Goal: Navigation & Orientation: Find specific page/section

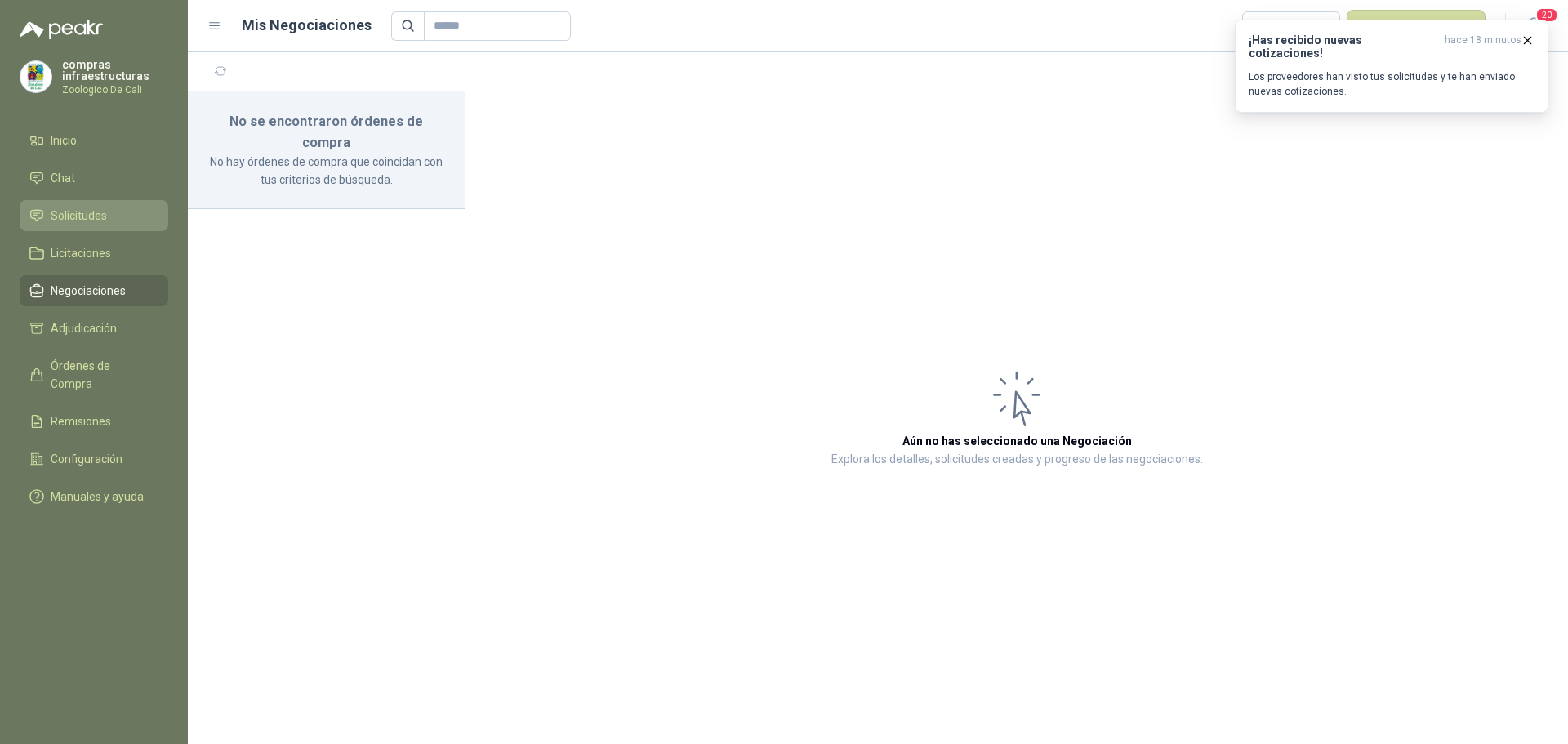
click at [124, 214] on li "Solicitudes" at bounding box center [94, 216] width 129 height 18
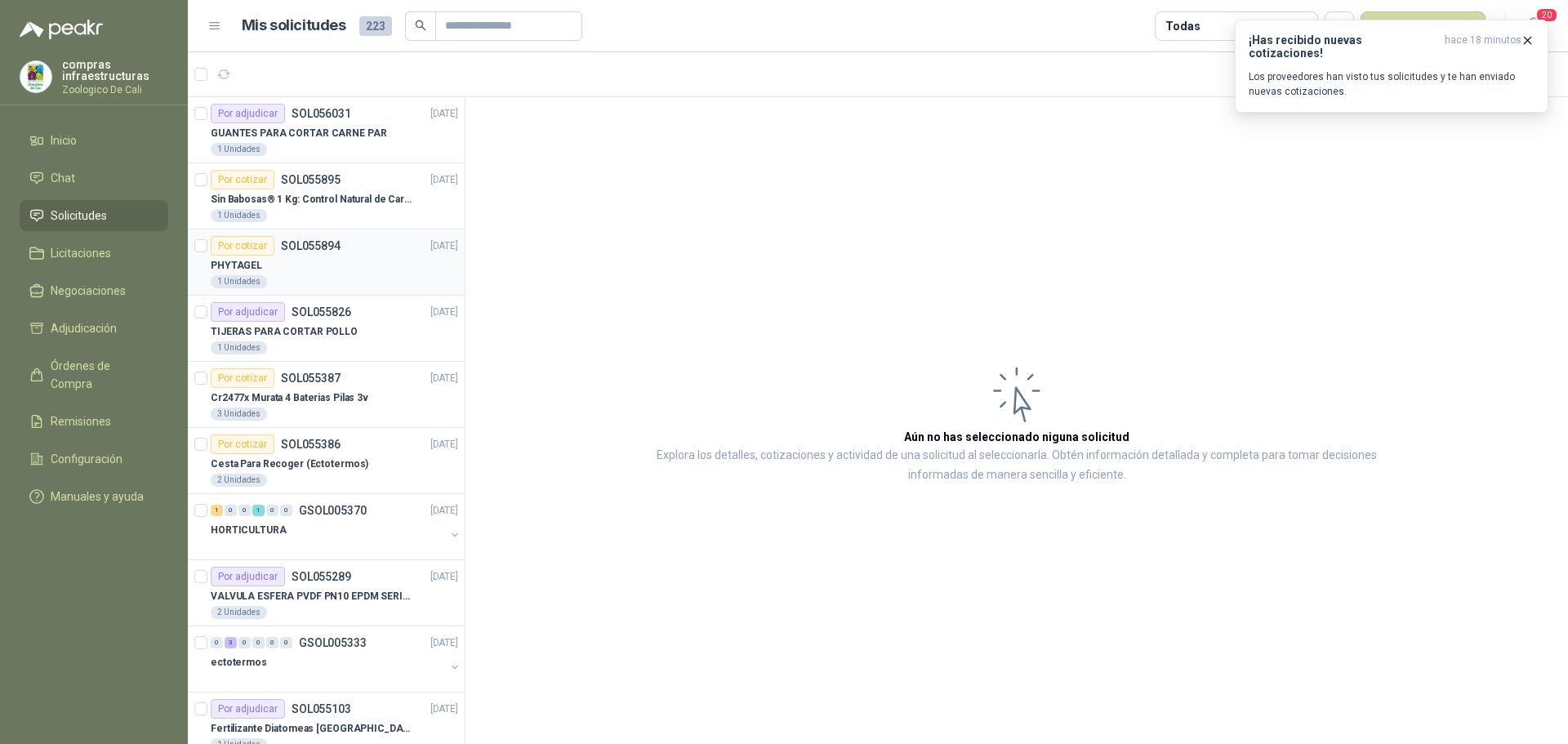
click at [330, 278] on div "1 Unidades" at bounding box center [335, 282] width 248 height 13
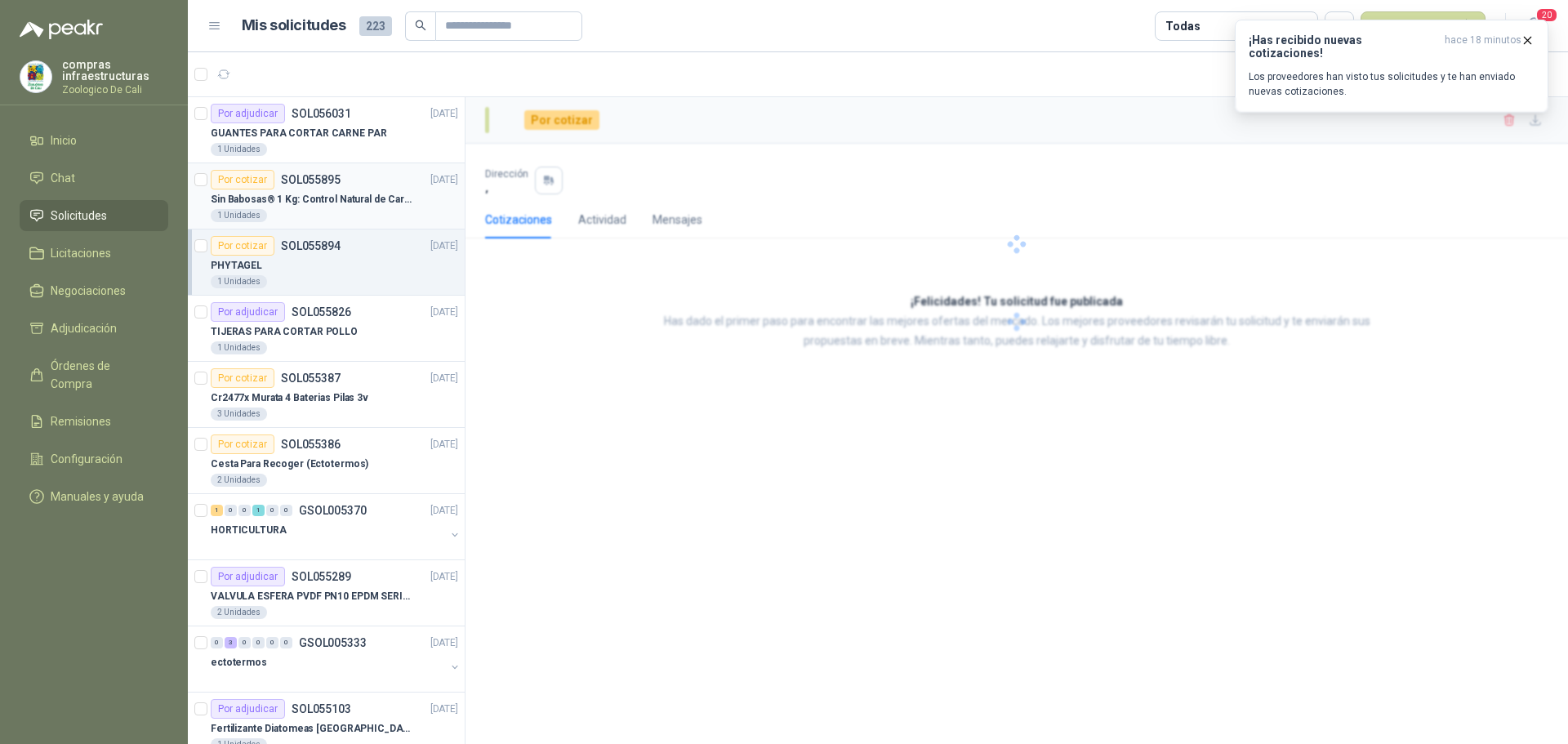
click at [326, 220] on div "1 Unidades" at bounding box center [335, 216] width 248 height 13
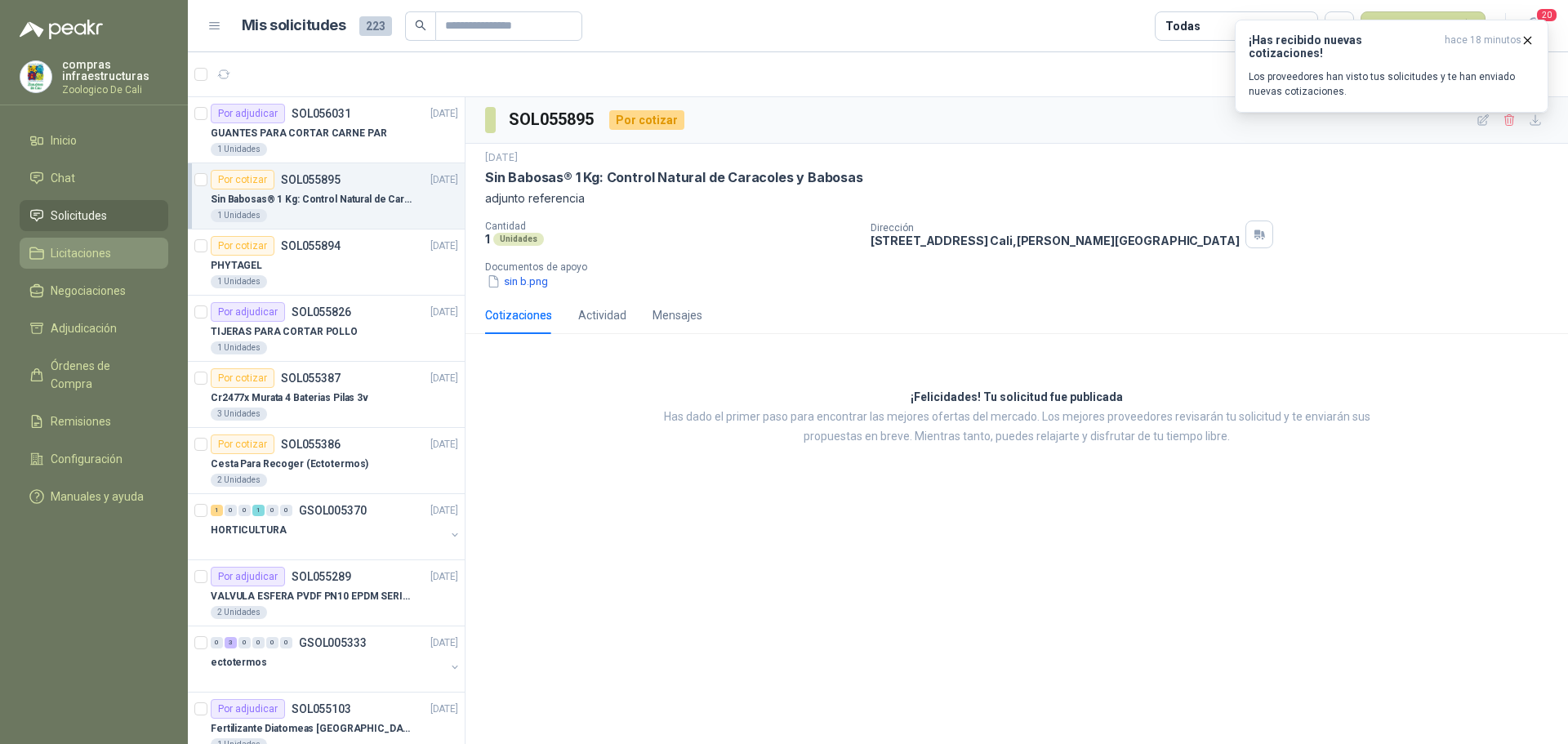
click at [108, 264] on link "Licitaciones" at bounding box center [94, 253] width 149 height 31
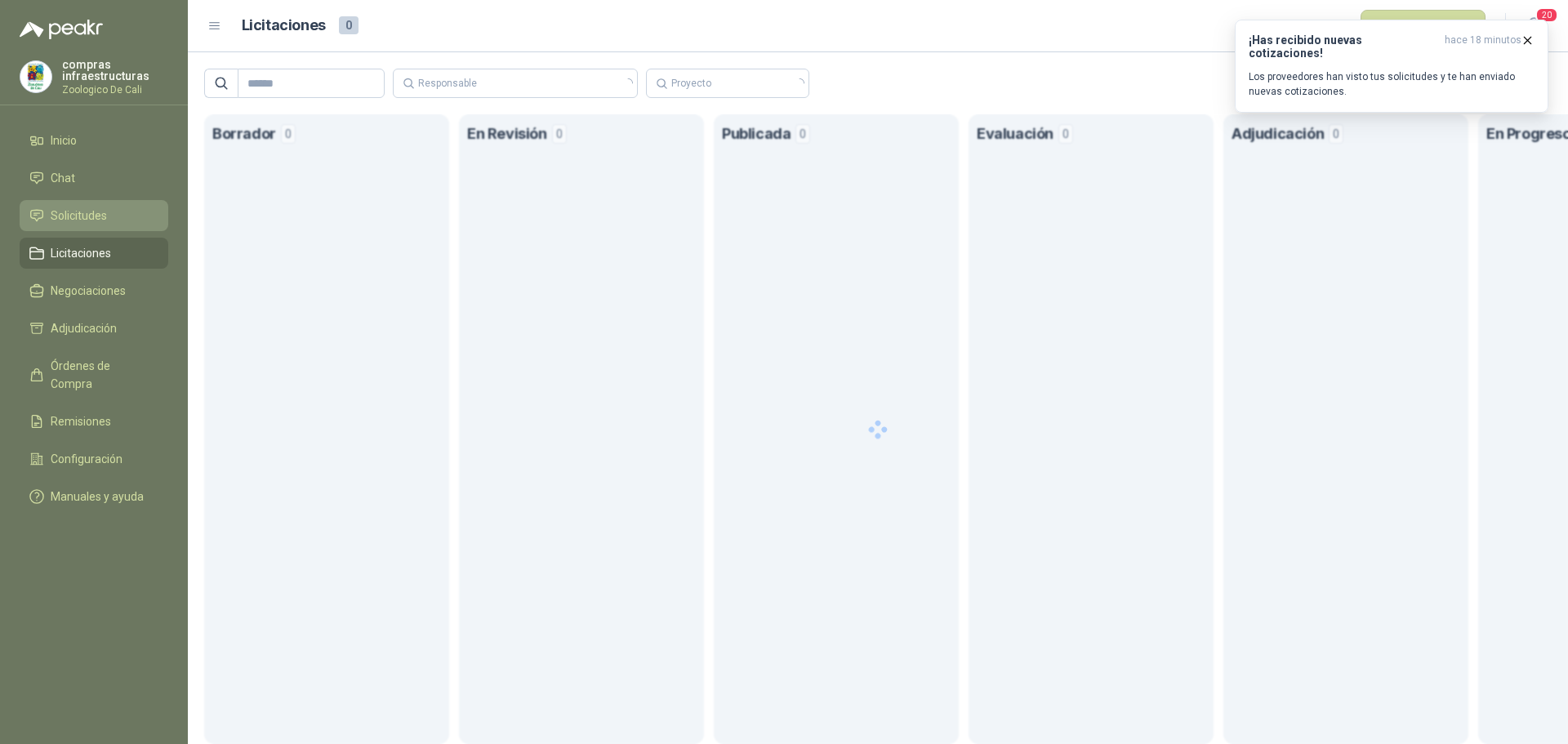
click at [118, 218] on li "Solicitudes" at bounding box center [94, 216] width 129 height 18
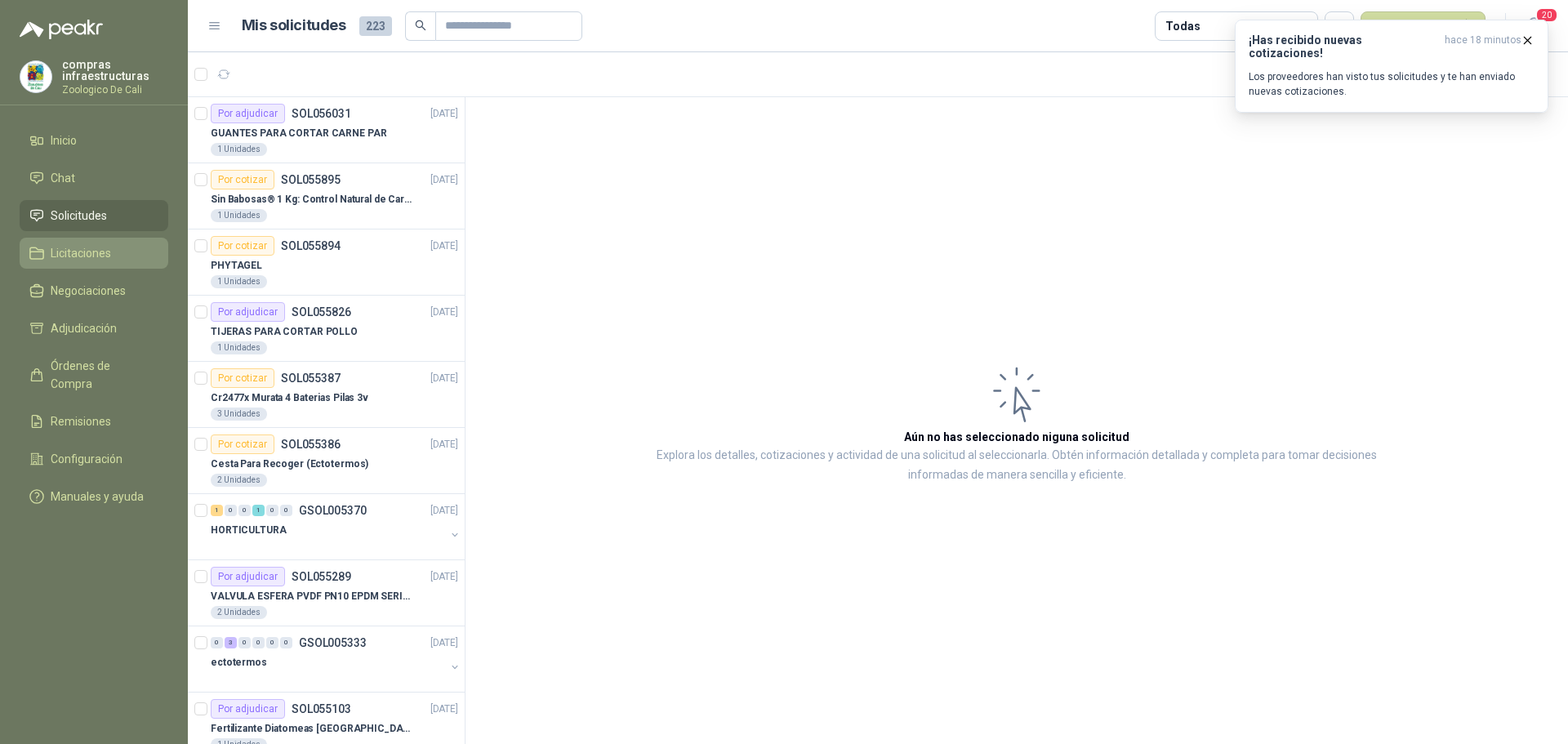
click at [77, 251] on span "Licitaciones" at bounding box center [81, 253] width 61 height 18
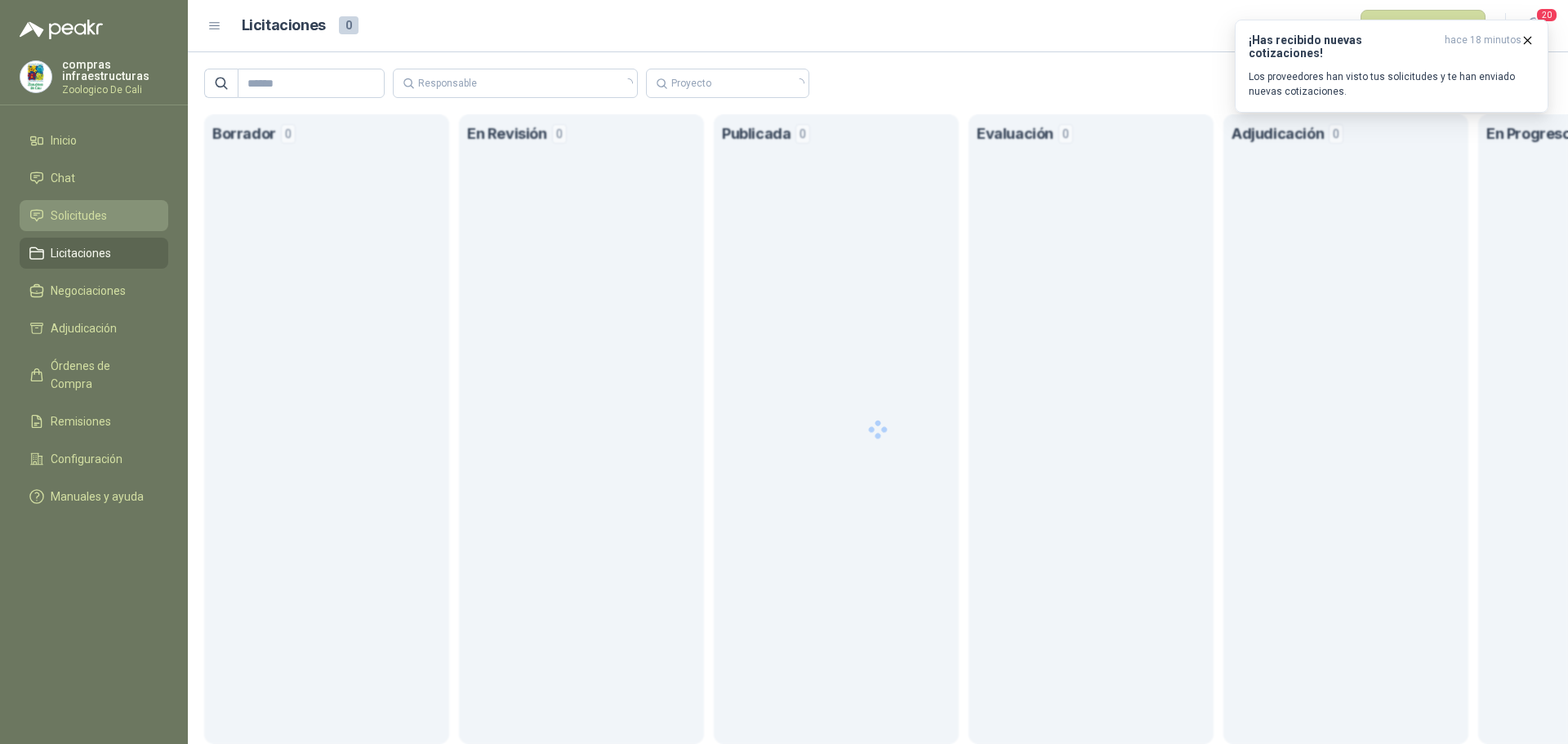
click at [69, 205] on link "Solicitudes" at bounding box center [94, 216] width 149 height 31
